Goal: Check status: Check status

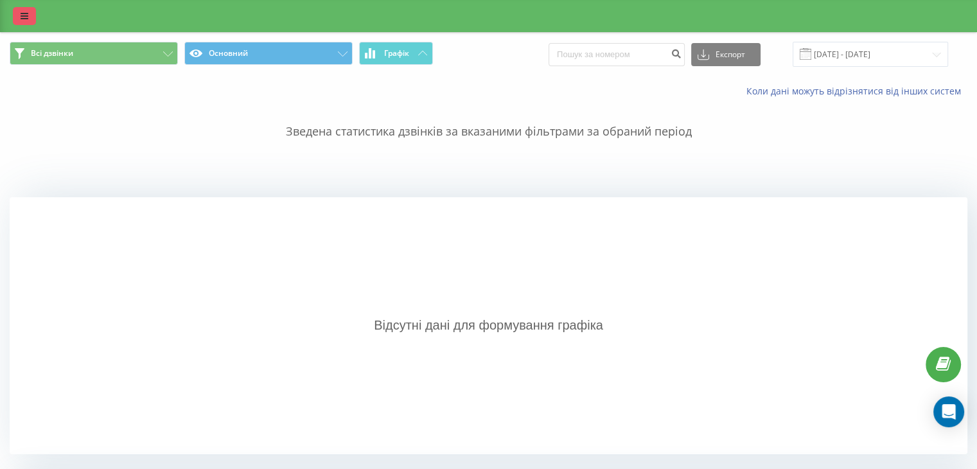
click at [15, 10] on link at bounding box center [24, 16] width 23 height 18
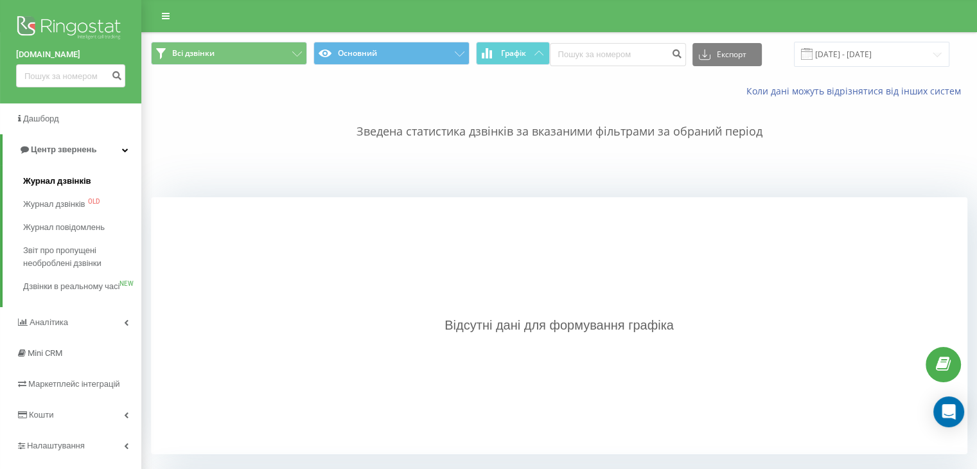
click at [67, 171] on link "Журнал дзвінків" at bounding box center [82, 180] width 118 height 23
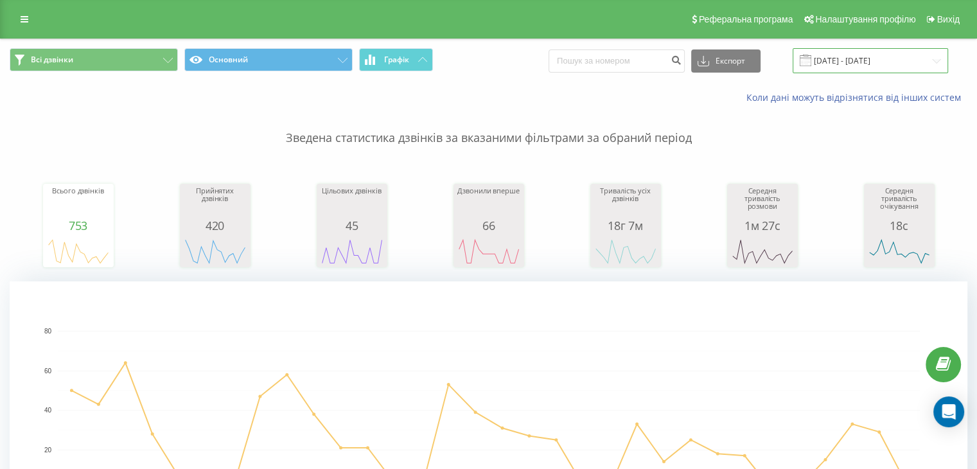
click at [925, 62] on input "[DATE] - [DATE]" at bounding box center [869, 60] width 155 height 25
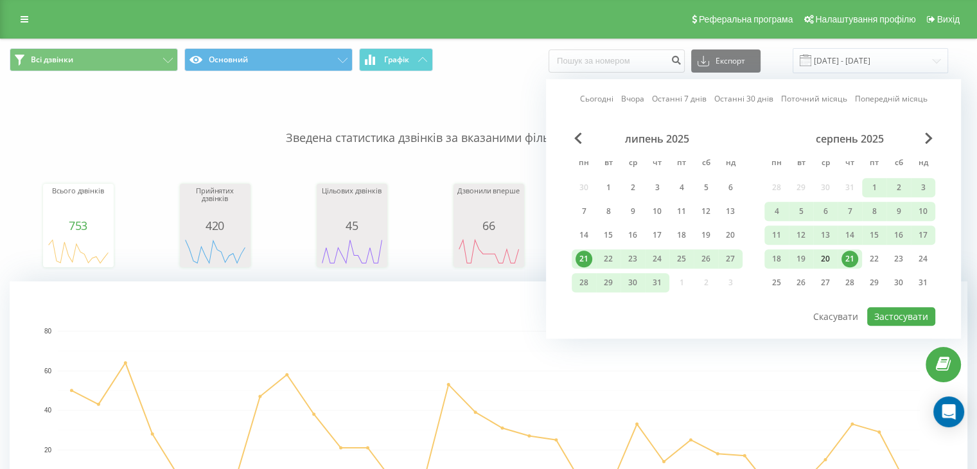
click at [822, 257] on div "20" at bounding box center [825, 258] width 17 height 17
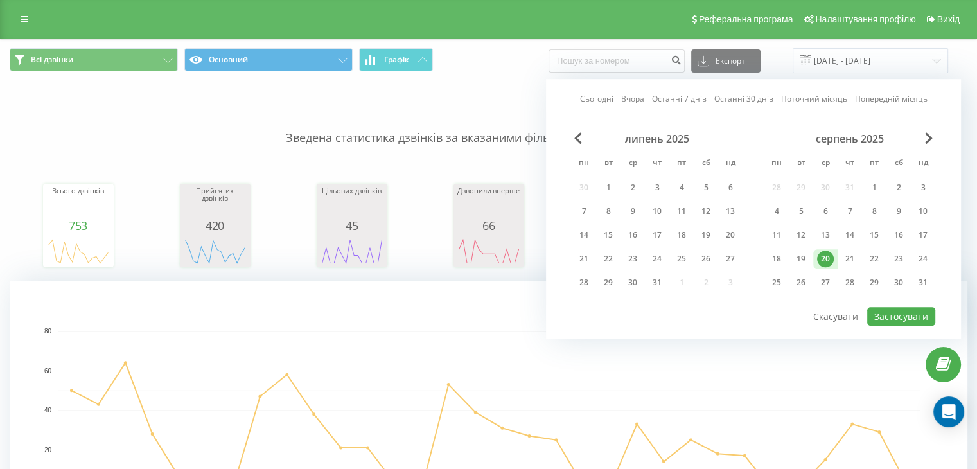
click at [822, 257] on div "20" at bounding box center [825, 258] width 17 height 17
click at [910, 320] on button "Застосувати" at bounding box center [901, 316] width 68 height 19
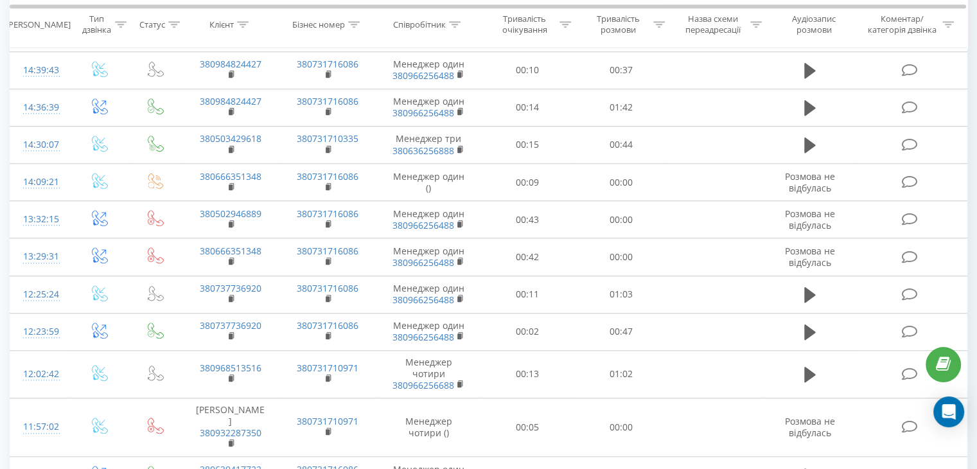
scroll to position [1158, 0]
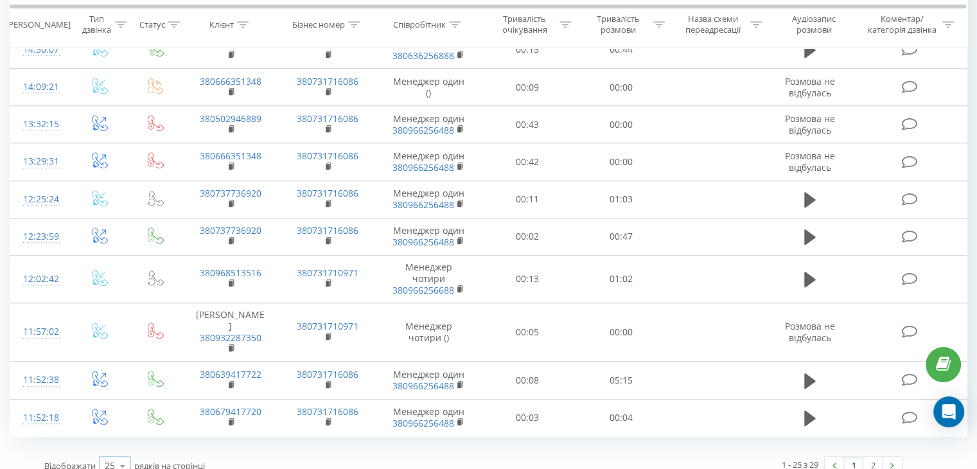
click at [128, 453] on icon at bounding box center [122, 465] width 19 height 25
click at [125, 438] on div "100" at bounding box center [115, 447] width 31 height 19
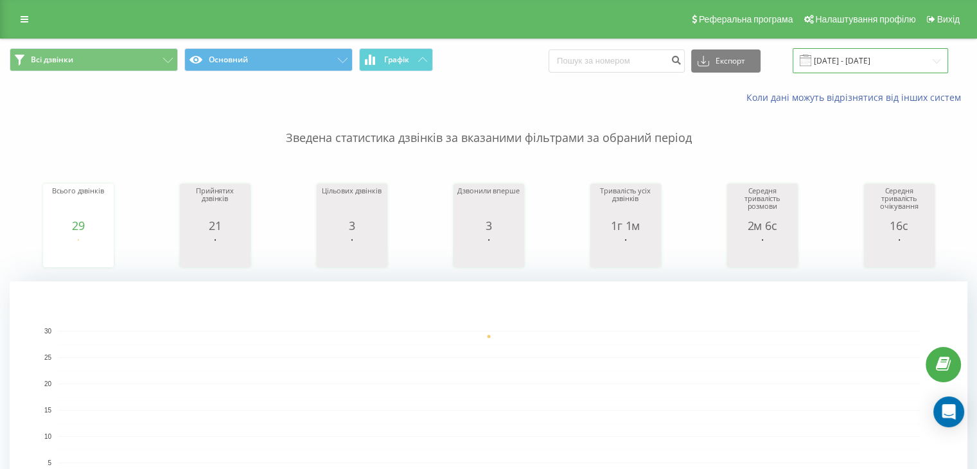
click at [929, 67] on input "[DATE] - [DATE]" at bounding box center [869, 60] width 155 height 25
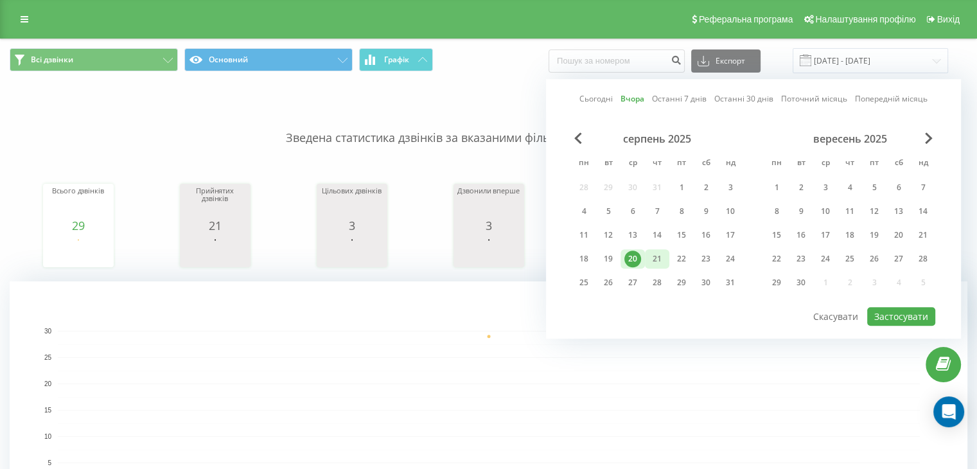
click at [655, 255] on div "21" at bounding box center [656, 258] width 17 height 17
click at [896, 311] on button "Застосувати" at bounding box center [901, 316] width 68 height 19
type input "[DATE] - [DATE]"
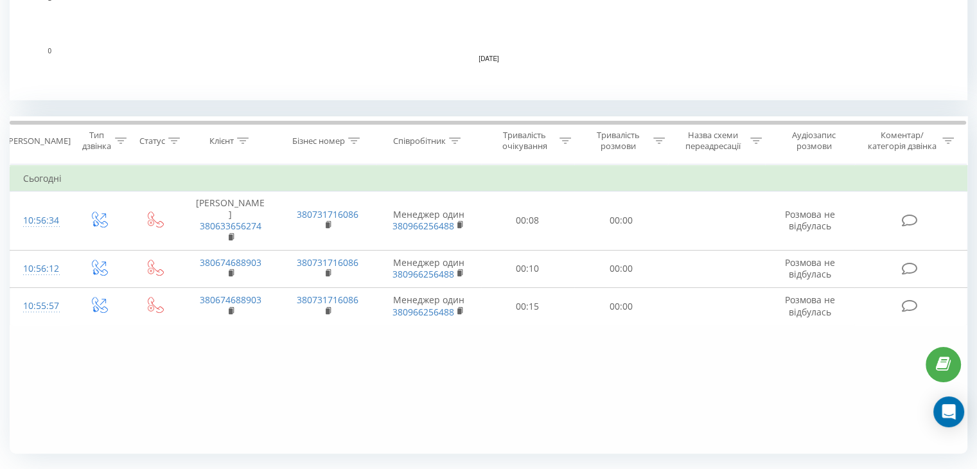
scroll to position [470, 0]
